Goal: Information Seeking & Learning: Learn about a topic

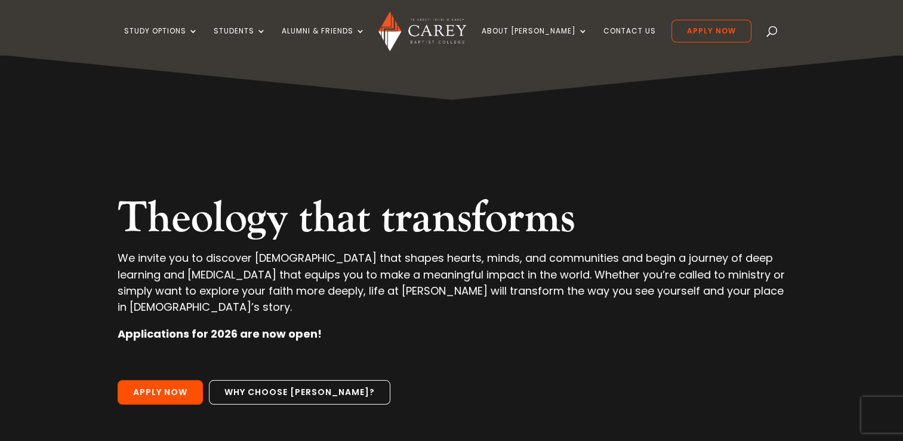
drag, startPoint x: 0, startPoint y: 0, endPoint x: 429, endPoint y: 245, distance: 493.6
click at [429, 245] on h2 "Theology that transforms" at bounding box center [451, 220] width 667 height 57
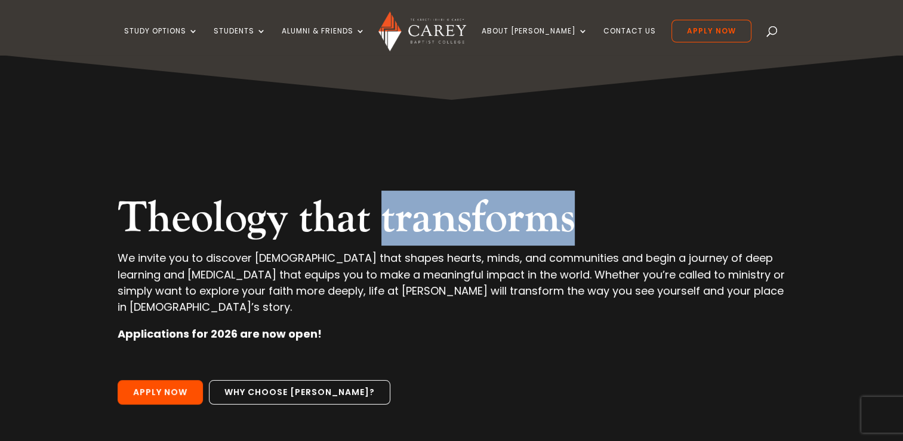
click at [429, 245] on h2 "Theology that transforms" at bounding box center [451, 220] width 667 height 57
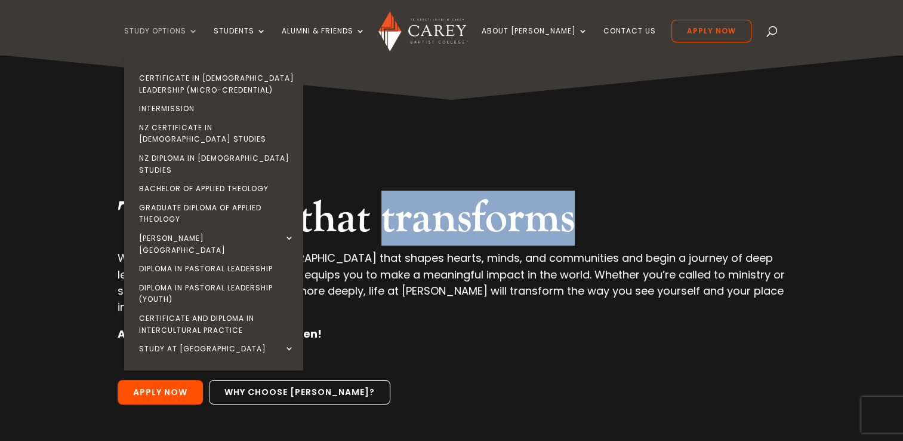
click at [185, 30] on link "Study Options" at bounding box center [161, 41] width 74 height 28
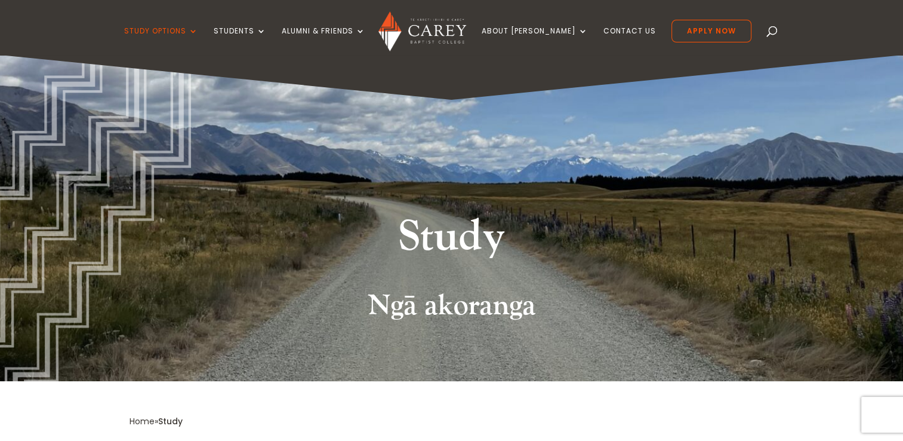
click at [535, 310] on h2 "Ngā akoranga" at bounding box center [452, 308] width 645 height 41
click at [264, 25] on ul "Study Options Certificate in Christian Leadership (Micro-credential) Intermissi…" at bounding box center [437, 37] width 627 height 35
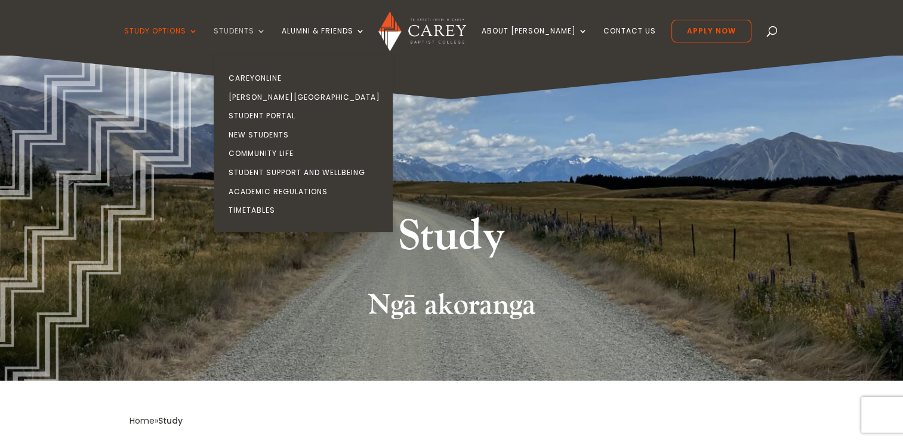
click at [264, 28] on link "Students" at bounding box center [240, 41] width 53 height 28
